Goal: Task Accomplishment & Management: Manage account settings

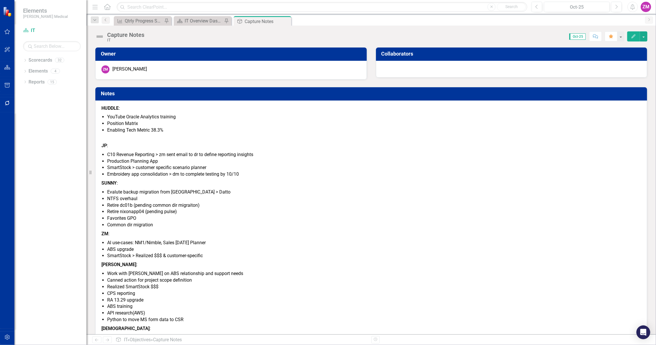
click at [646, 7] on div "ZM" at bounding box center [645, 7] width 10 height 10
click at [623, 19] on link "User Edit Profile" at bounding box center [627, 17] width 45 height 11
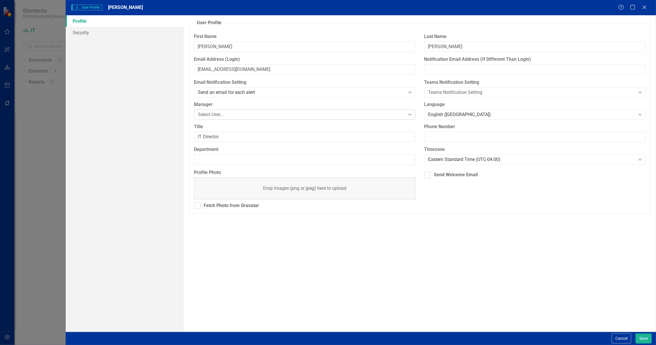
click at [211, 111] on div "Select User..." at bounding box center [301, 114] width 207 height 7
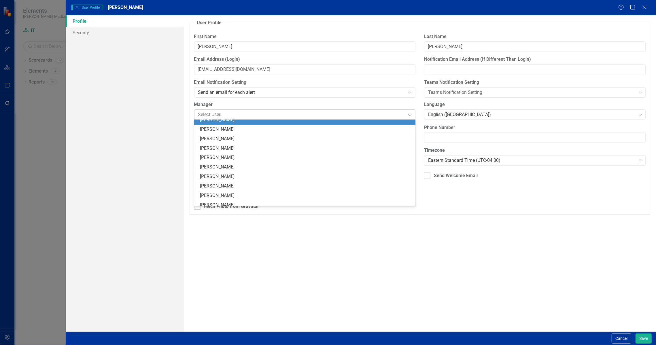
scroll to position [52, 0]
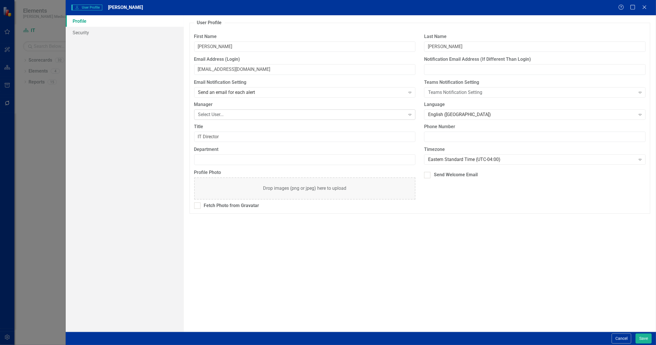
click at [222, 113] on div "Select User..." at bounding box center [301, 114] width 207 height 7
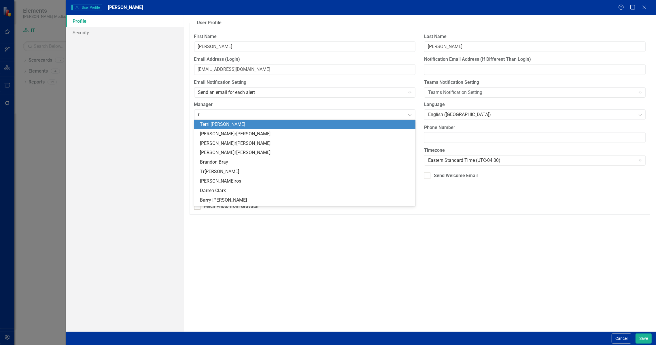
type input "ra"
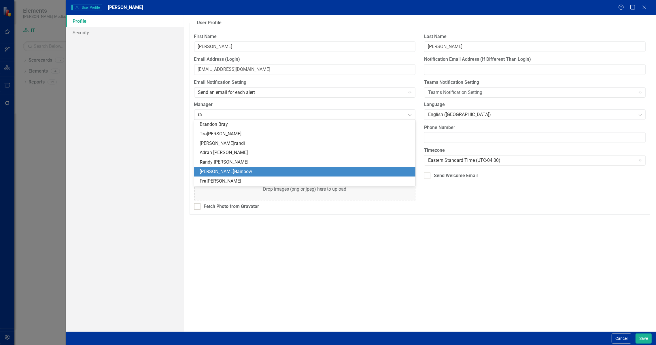
click at [220, 173] on span "[PERSON_NAME] inbow" at bounding box center [226, 171] width 52 height 5
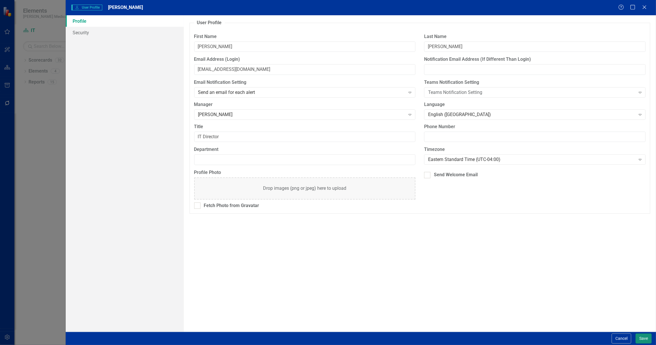
click at [641, 335] on button "Save" at bounding box center [643, 338] width 16 height 10
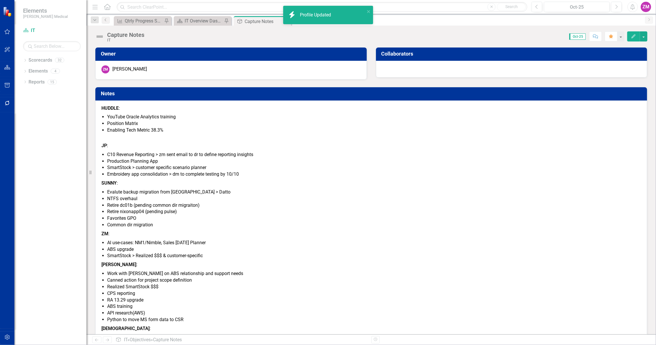
click at [645, 7] on div "ZM" at bounding box center [645, 7] width 10 height 10
click at [625, 19] on link "User Edit Profile" at bounding box center [627, 17] width 45 height 11
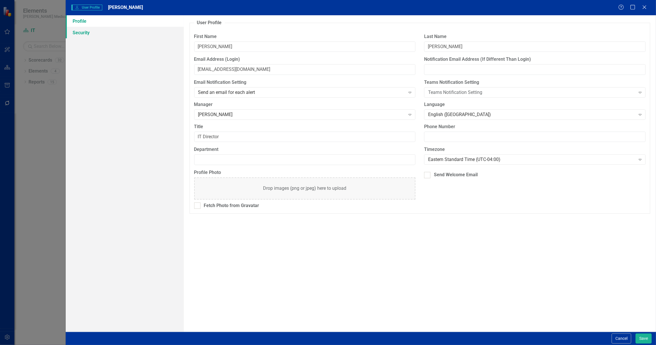
click at [96, 33] on link "Security" at bounding box center [125, 33] width 118 height 12
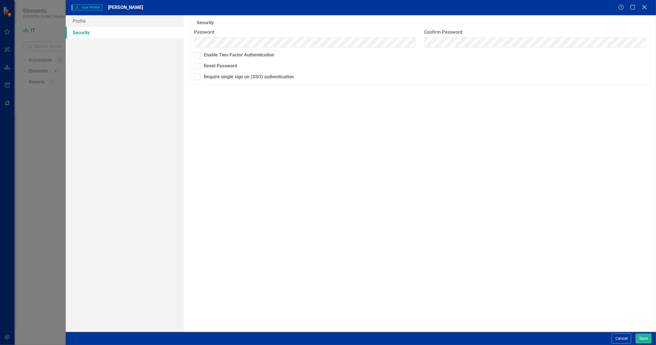
click at [643, 10] on icon "Close" at bounding box center [643, 6] width 7 height 5
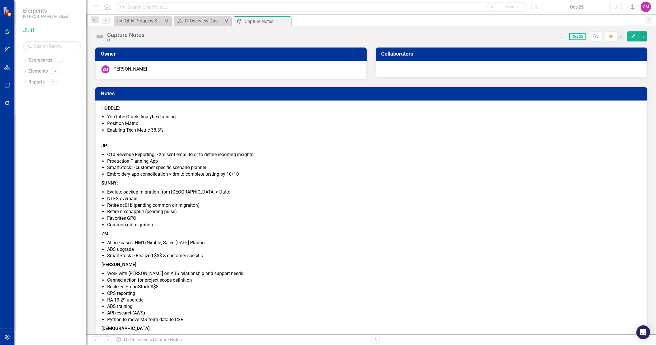
click at [646, 7] on div "ZM" at bounding box center [645, 7] width 10 height 10
click at [499, 146] on p "JP :" at bounding box center [370, 143] width 539 height 16
click at [8, 340] on button "button" at bounding box center [7, 337] width 13 height 12
click at [3, 335] on button "button" at bounding box center [7, 338] width 14 height 10
click at [9, 8] on img at bounding box center [8, 11] width 11 height 11
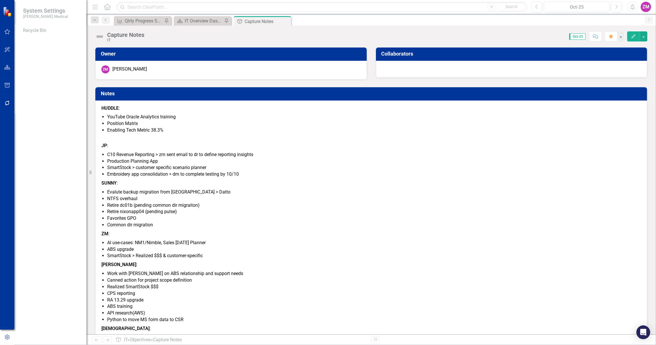
click at [6, 12] on img at bounding box center [8, 11] width 11 height 11
click at [69, 60] on div "Recycle Bin" at bounding box center [50, 185] width 72 height 319
click at [242, 39] on div "Score: N/A Oct-25 Completed Comment Favorite Edit" at bounding box center [397, 36] width 500 height 10
click at [427, 151] on li "C10 Revenue Reporting > zm sent email to dr to define reporting insights" at bounding box center [373, 154] width 533 height 7
click at [622, 35] on button "button" at bounding box center [619, 36] width 7 height 10
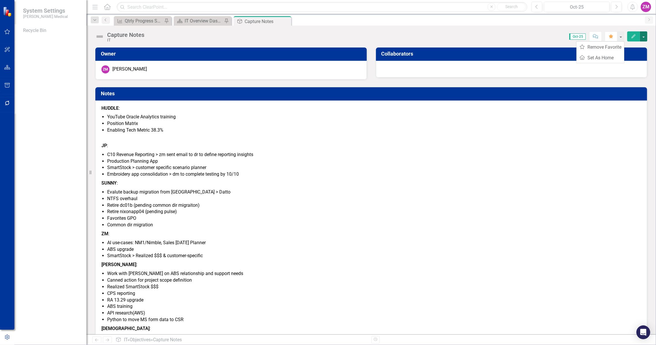
click at [642, 36] on button "button" at bounding box center [642, 36] width 7 height 10
click at [613, 147] on p "JP :" at bounding box center [370, 143] width 539 height 16
